Goal: Task Accomplishment & Management: Manage account settings

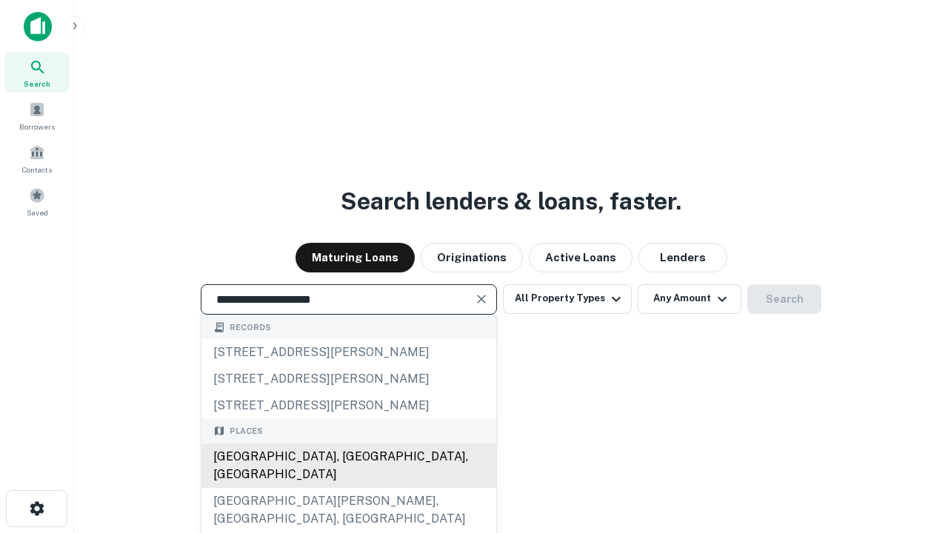
click at [348, 488] on div "[GEOGRAPHIC_DATA], [GEOGRAPHIC_DATA], [GEOGRAPHIC_DATA]" at bounding box center [348, 466] width 295 height 44
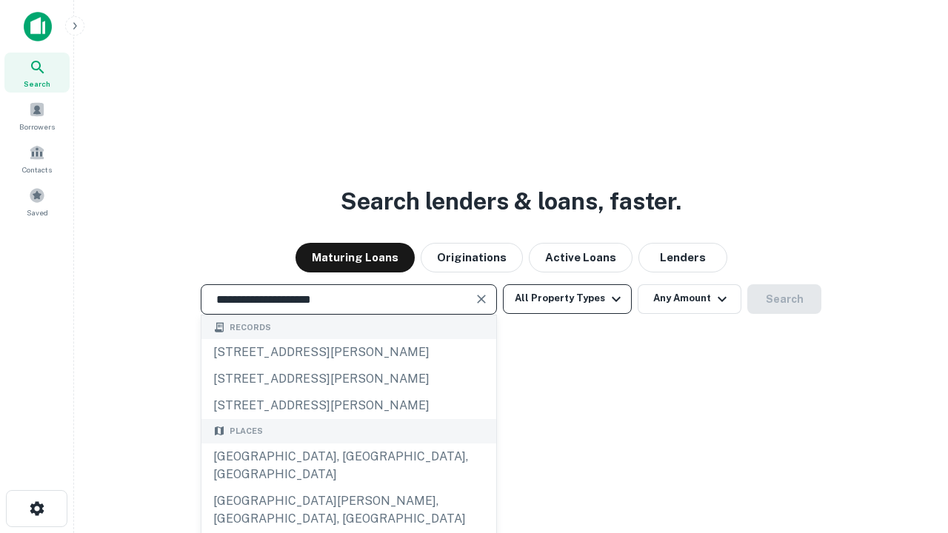
click at [567, 298] on button "All Property Types" at bounding box center [567, 299] width 129 height 30
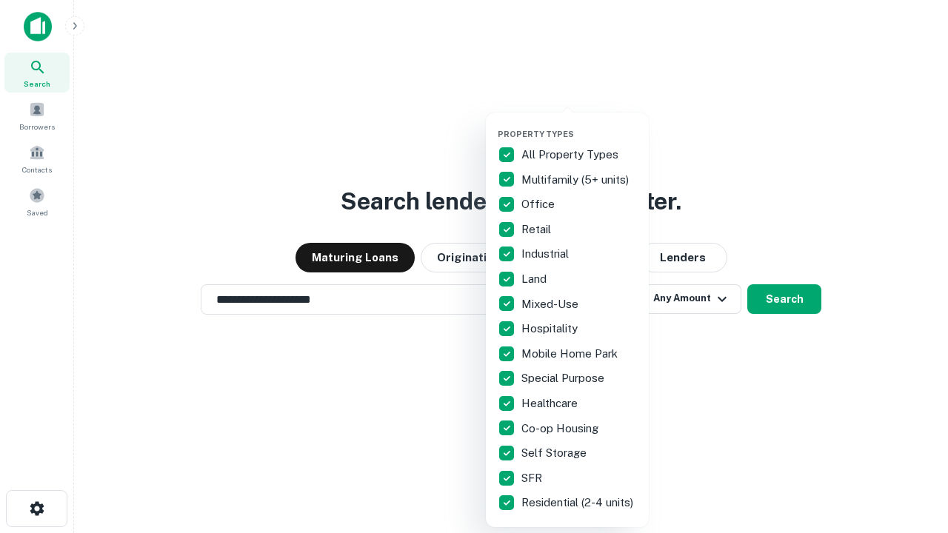
type input "**********"
click at [579, 124] on button "button" at bounding box center [579, 124] width 163 height 1
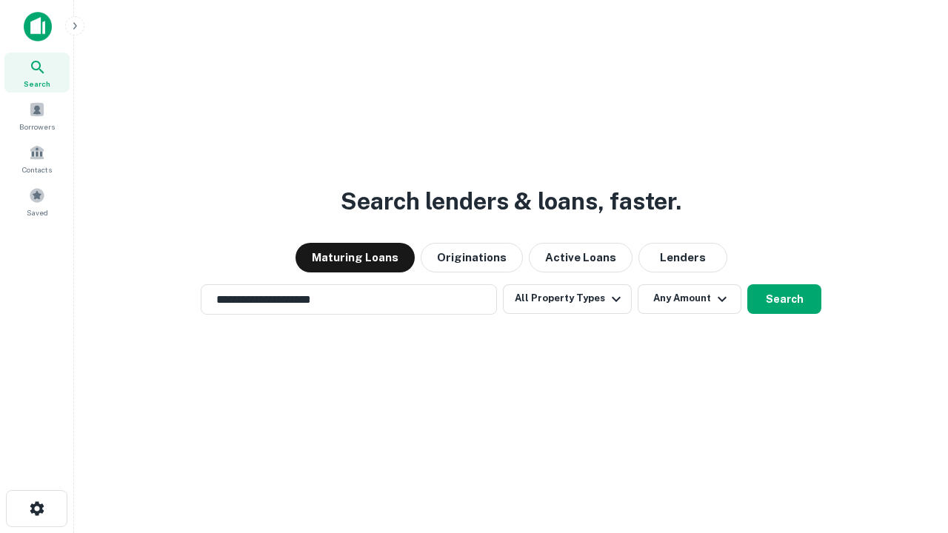
scroll to position [9, 178]
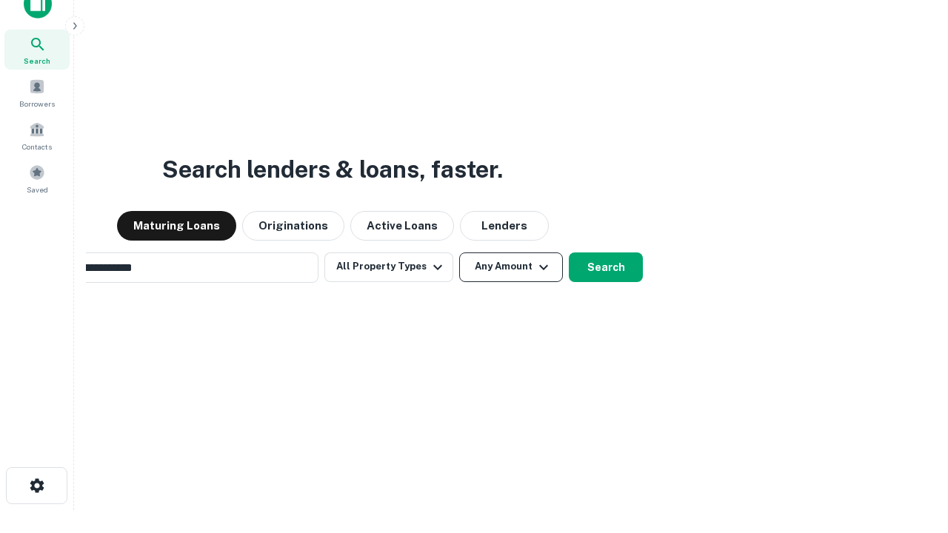
click at [459, 253] on button "Any Amount" at bounding box center [511, 268] width 104 height 30
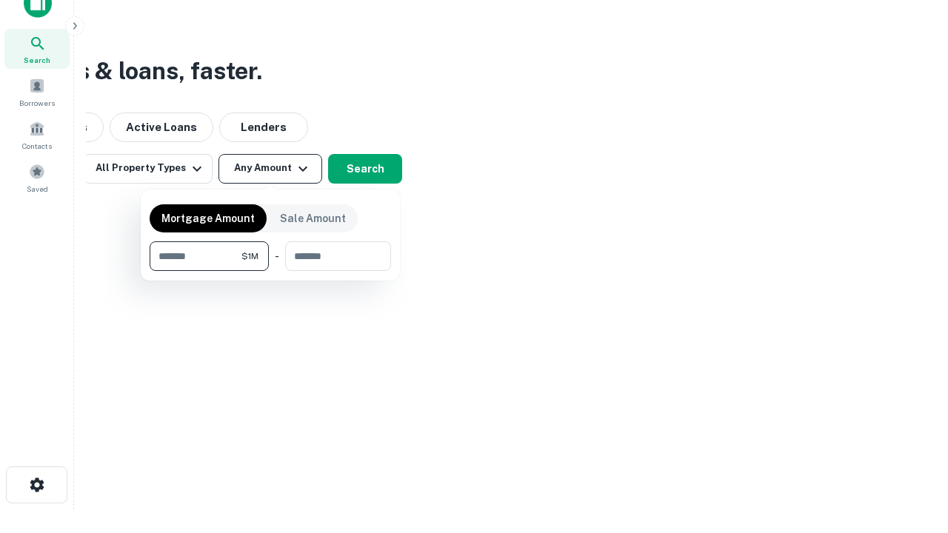
type input "*******"
click at [270, 271] on button "button" at bounding box center [270, 271] width 241 height 1
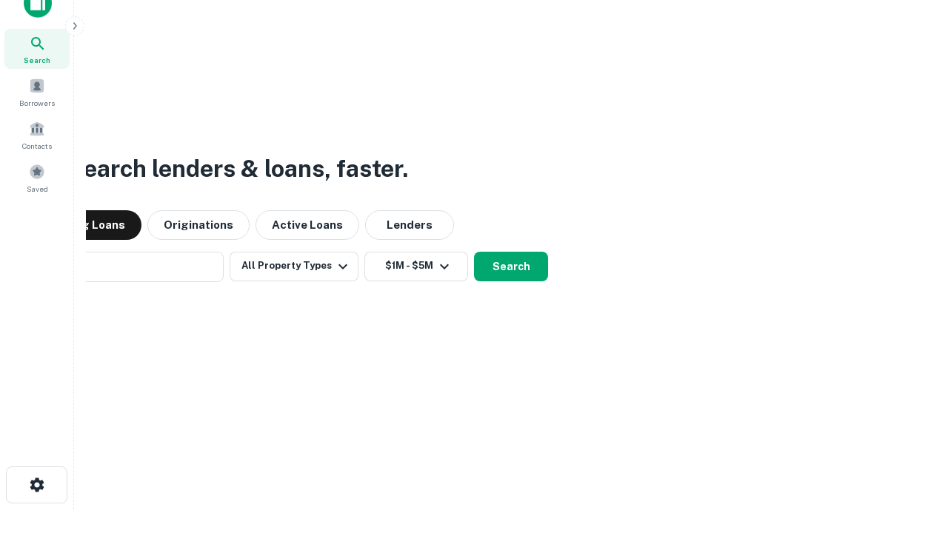
scroll to position [23, 0]
click at [474, 253] on button "Search" at bounding box center [511, 268] width 74 height 30
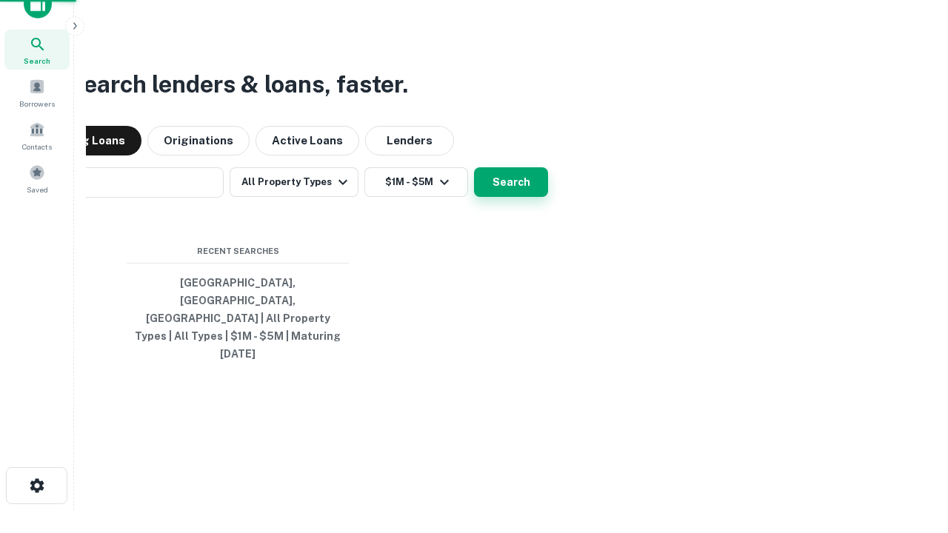
scroll to position [24, 0]
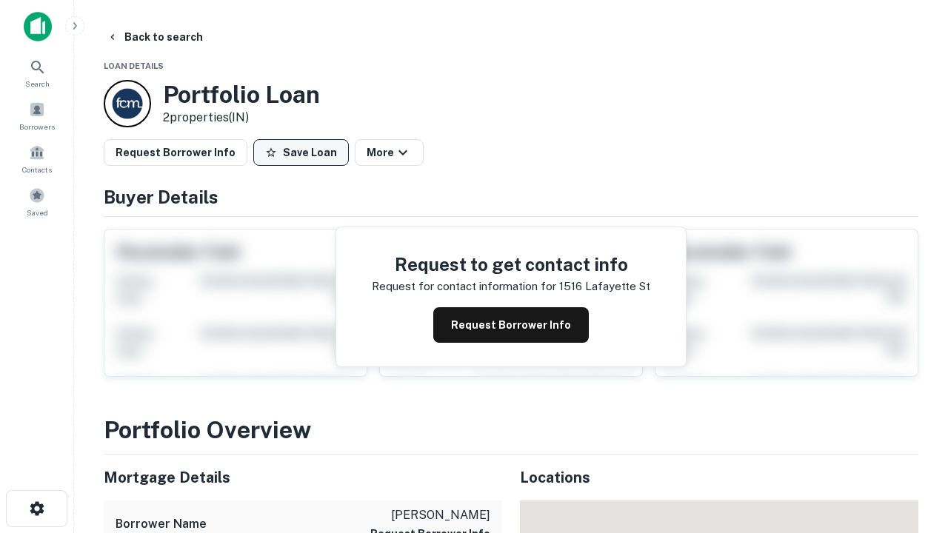
click at [301, 153] on button "Save Loan" at bounding box center [301, 152] width 96 height 27
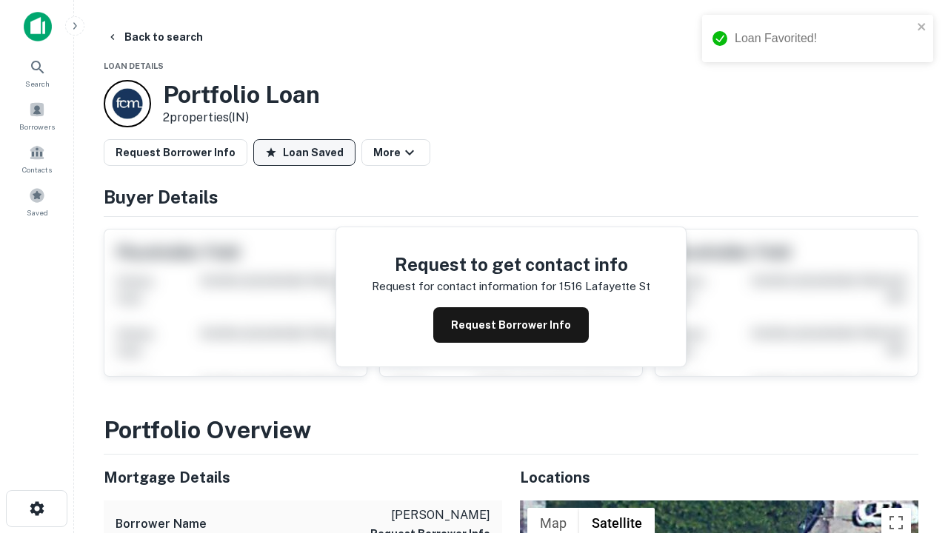
click at [304, 153] on button "Loan Saved" at bounding box center [304, 152] width 102 height 27
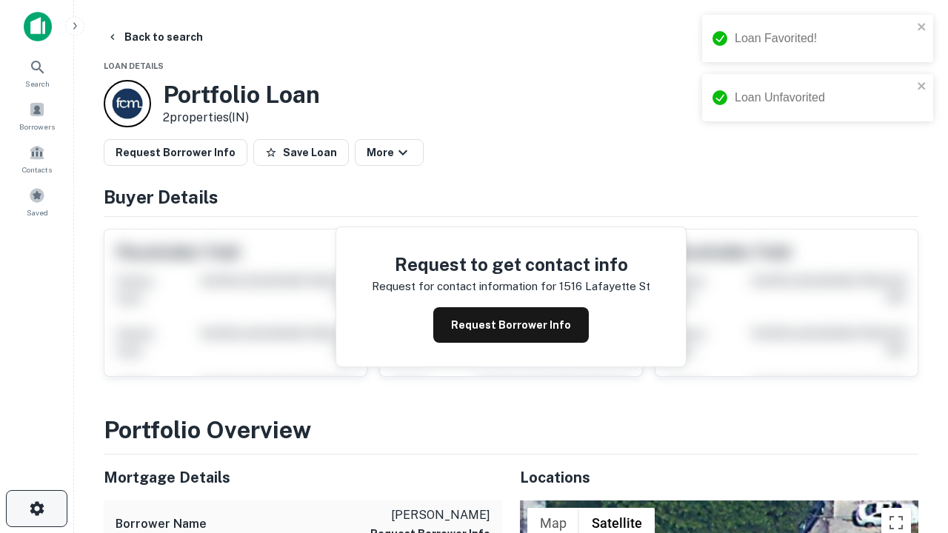
click at [36, 509] on icon "button" at bounding box center [37, 509] width 18 height 18
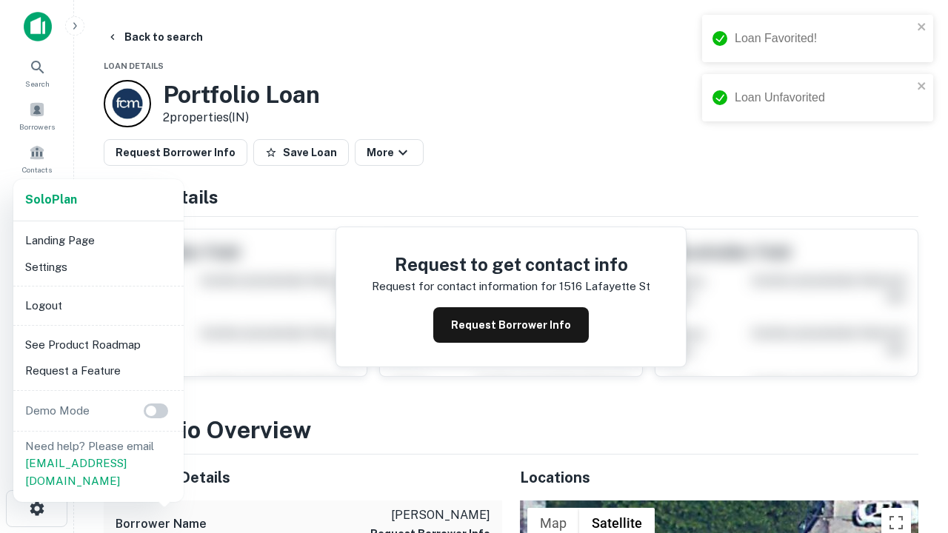
click at [98, 305] on li "Logout" at bounding box center [98, 306] width 158 height 27
